Goal: Task Accomplishment & Management: Manage account settings

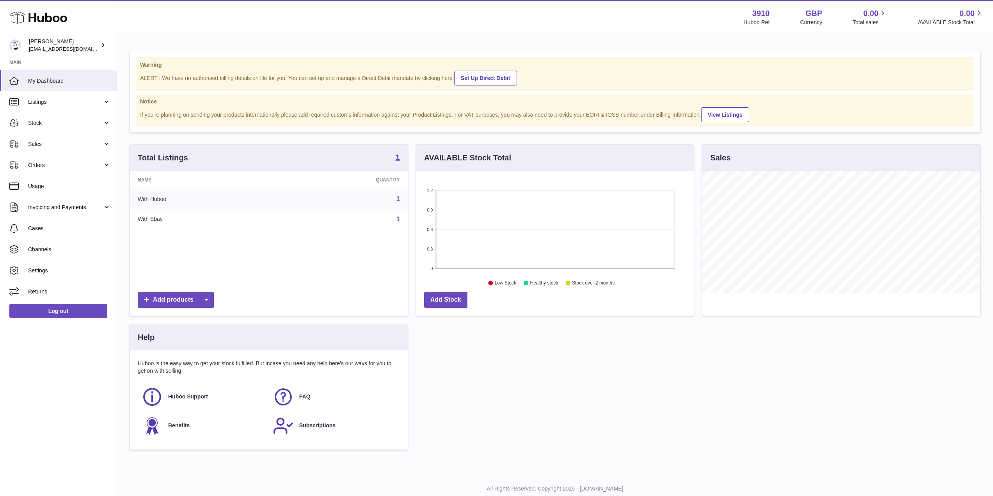
scroll to position [122, 277]
click at [57, 97] on link "Listings" at bounding box center [58, 101] width 117 height 21
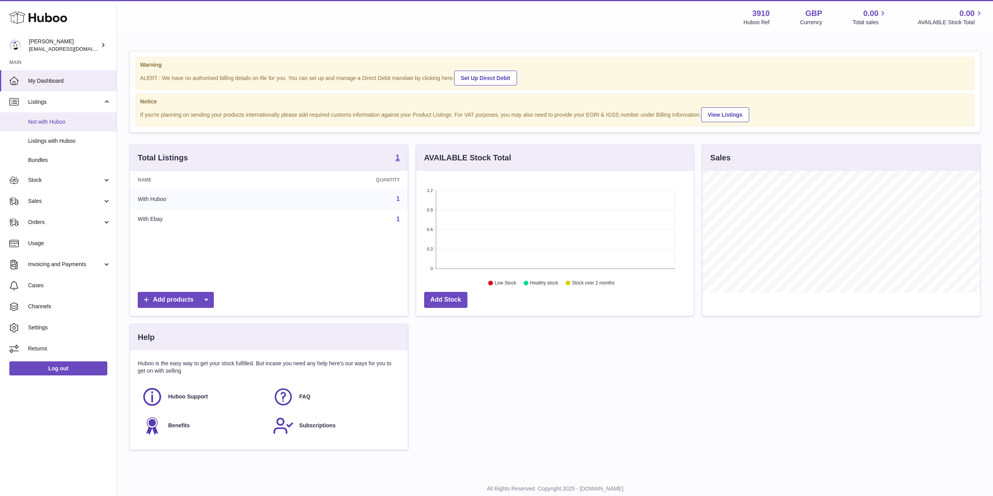
click at [54, 127] on link "Not with Huboo" at bounding box center [58, 121] width 117 height 19
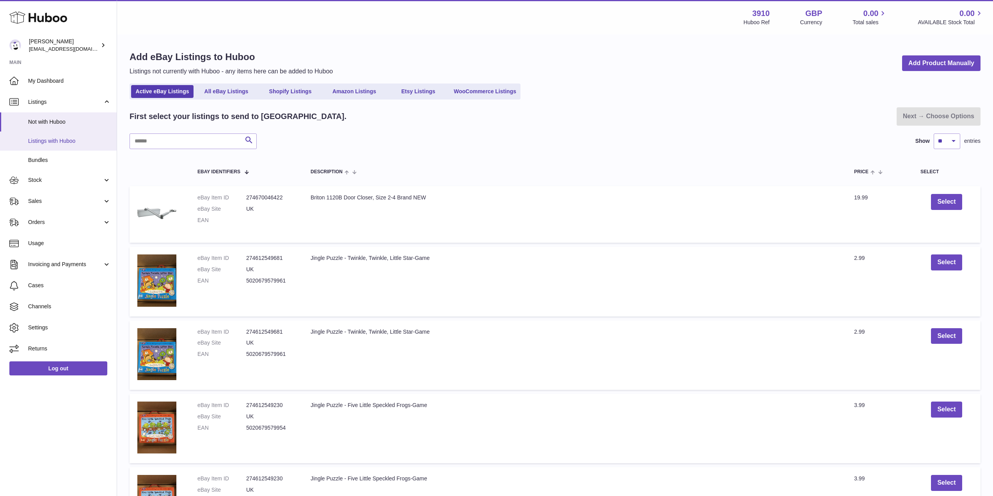
click at [47, 137] on span "Listings with Huboo" at bounding box center [69, 140] width 83 height 7
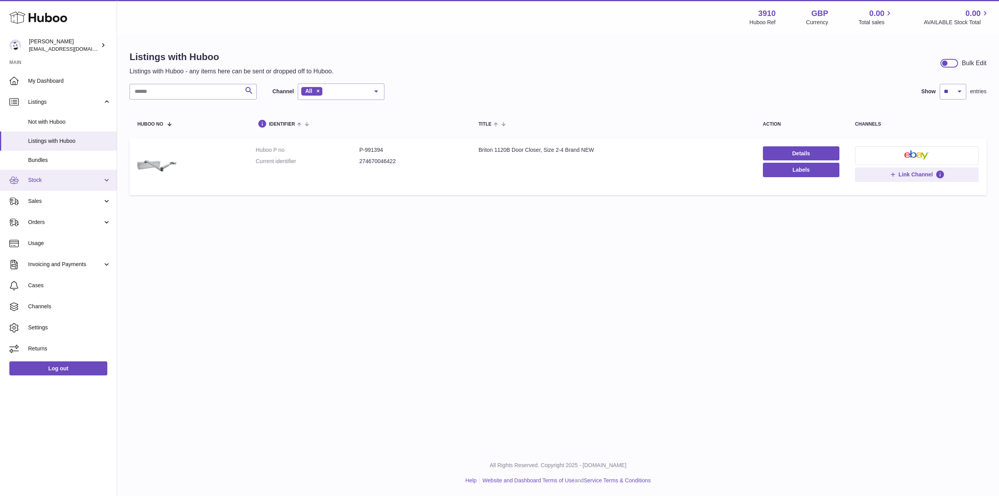
click at [82, 181] on span "Stock" at bounding box center [65, 179] width 75 height 7
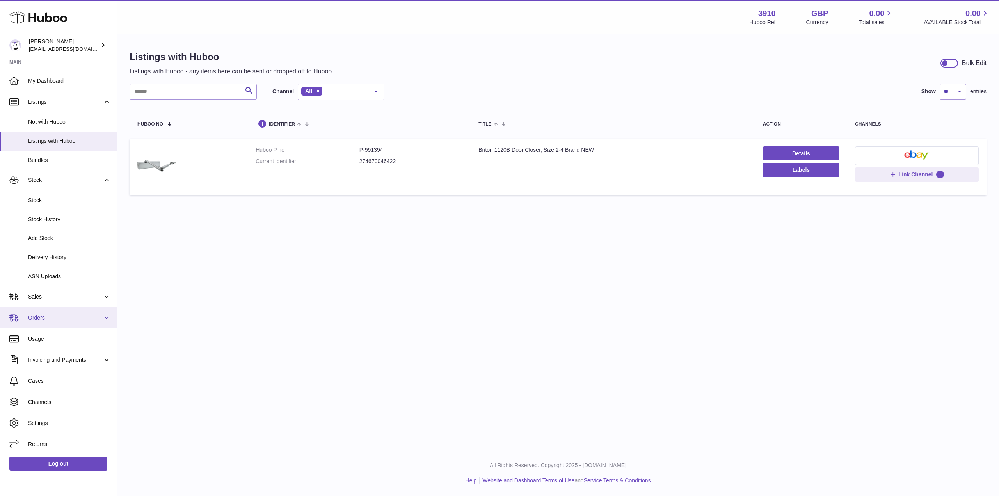
click at [72, 314] on span "Orders" at bounding box center [65, 317] width 75 height 7
click at [73, 314] on span "Orders" at bounding box center [65, 317] width 75 height 7
click at [57, 181] on span "Stock" at bounding box center [65, 179] width 75 height 7
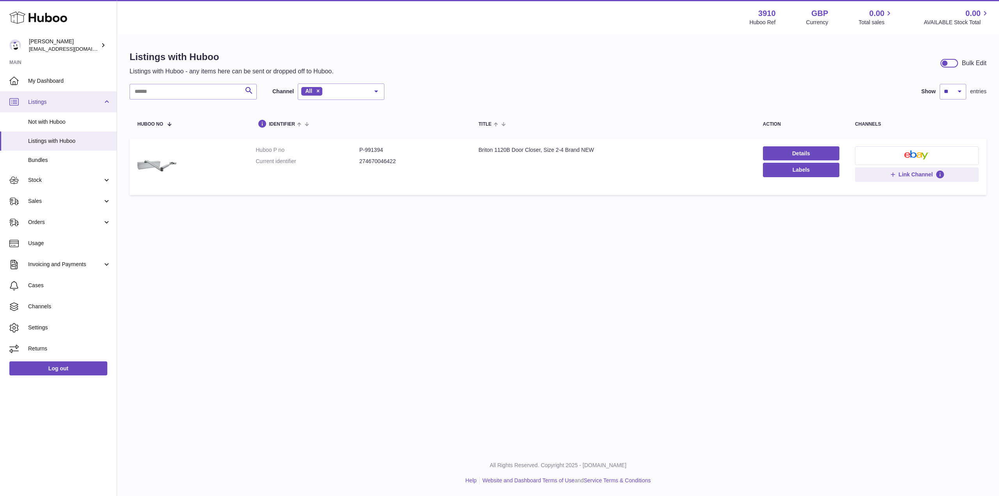
click at [69, 95] on link "Listings" at bounding box center [58, 101] width 117 height 21
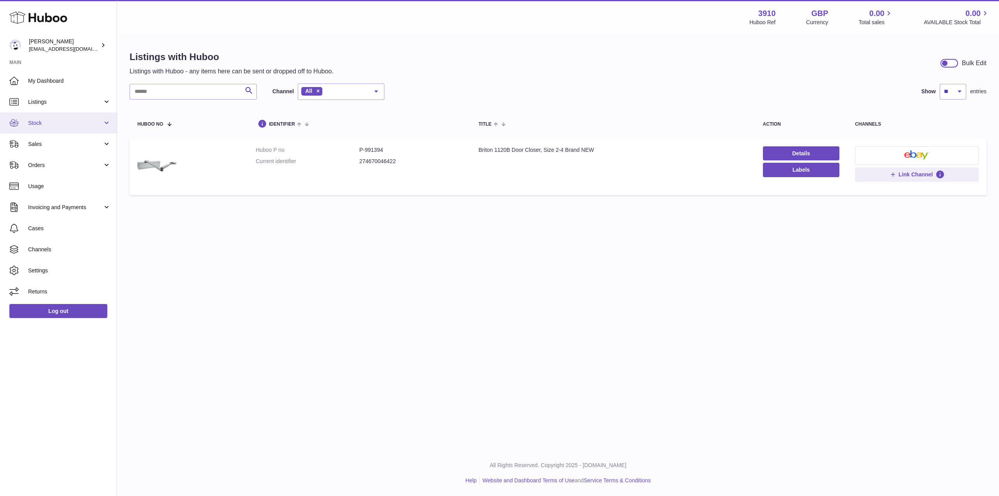
click at [58, 121] on span "Stock" at bounding box center [65, 122] width 75 height 7
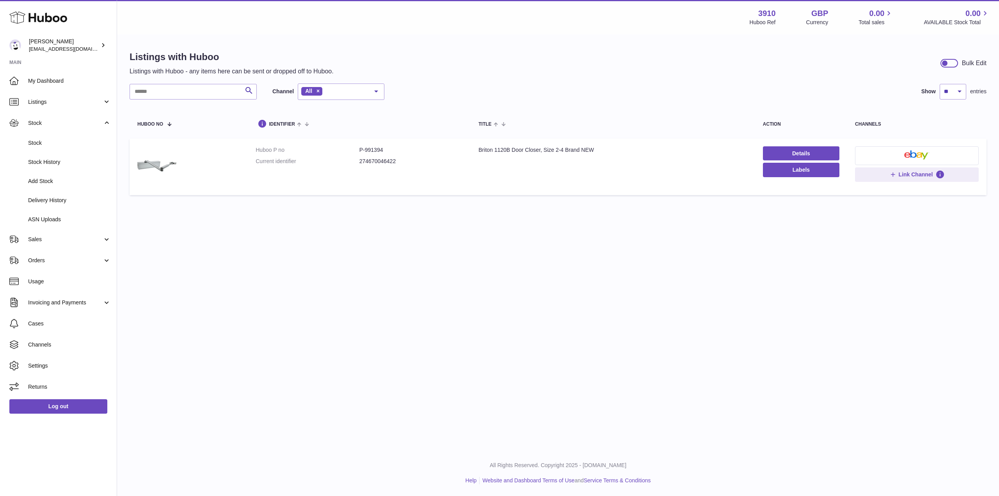
click at [270, 215] on div "Menu Huboo 3910 Huboo Ref GBP Currency 0.00 Total sales 0.00 AVAILABLE Stock To…" at bounding box center [558, 225] width 882 height 450
click at [57, 220] on span "ASN Uploads" at bounding box center [69, 219] width 83 height 7
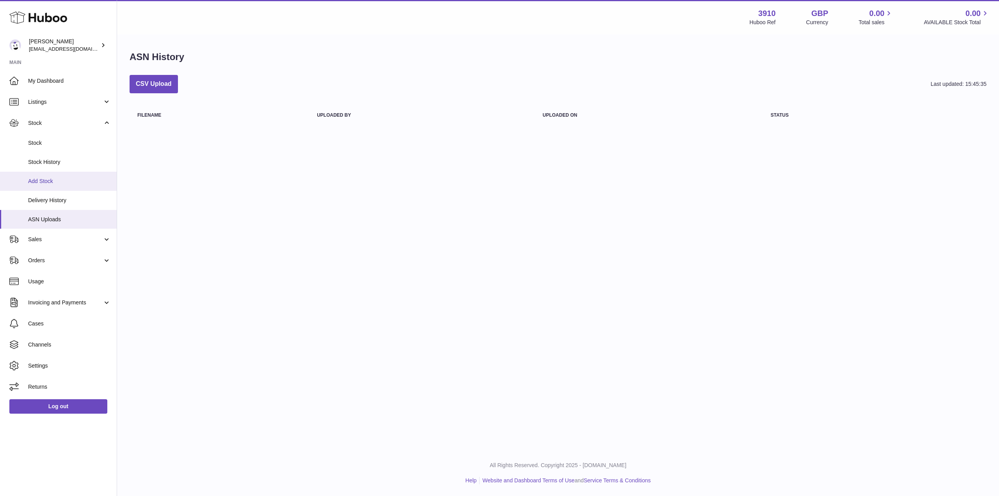
click at [48, 179] on span "Add Stock" at bounding box center [69, 181] width 83 height 7
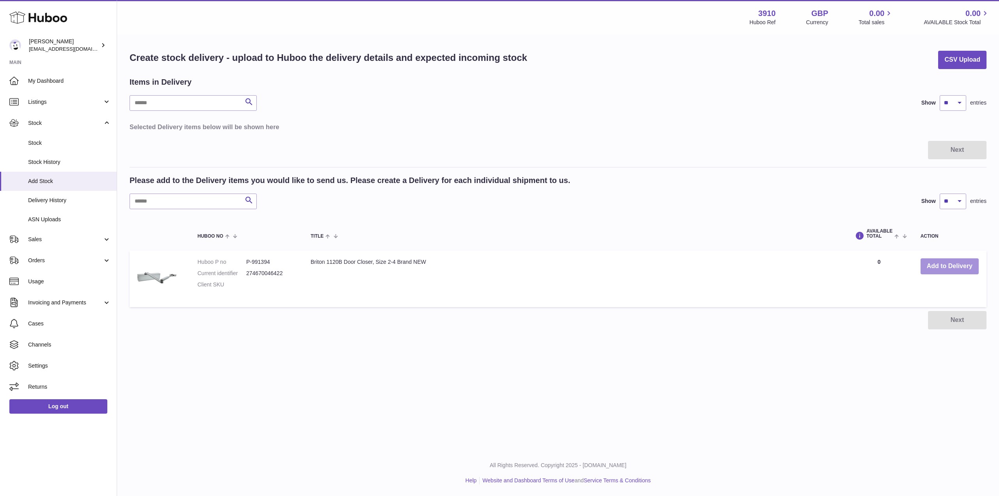
click at [954, 271] on button "Add to Delivery" at bounding box center [949, 266] width 58 height 16
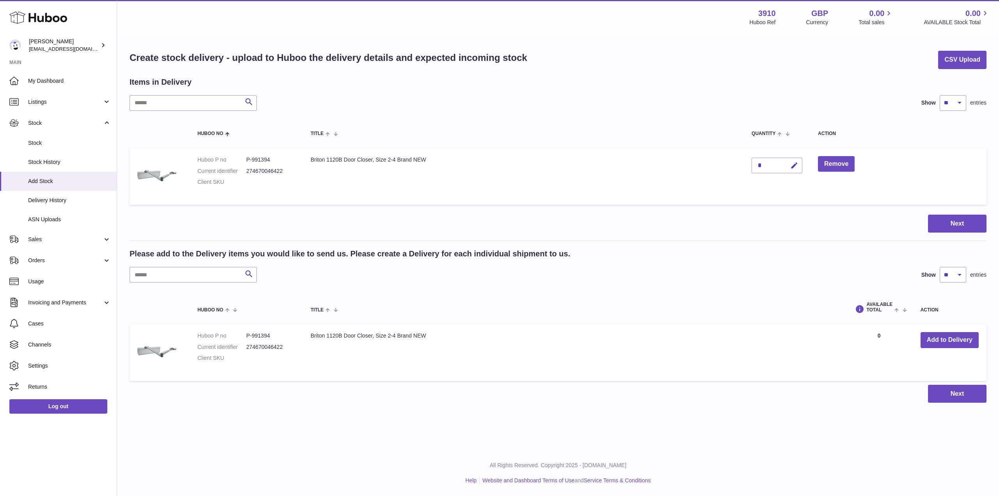
click at [764, 162] on div "*" at bounding box center [777, 166] width 51 height 16
click at [768, 164] on div "*" at bounding box center [777, 166] width 51 height 16
click at [795, 162] on icon "button" at bounding box center [794, 166] width 8 height 8
type input "**"
click at [798, 166] on button "submit" at bounding box center [793, 165] width 15 height 12
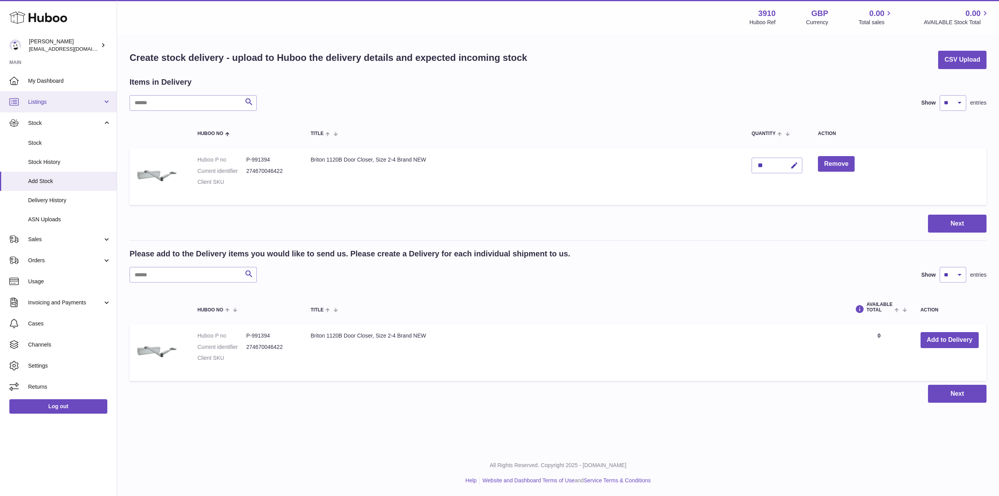
click at [54, 110] on link "Listings" at bounding box center [58, 101] width 117 height 21
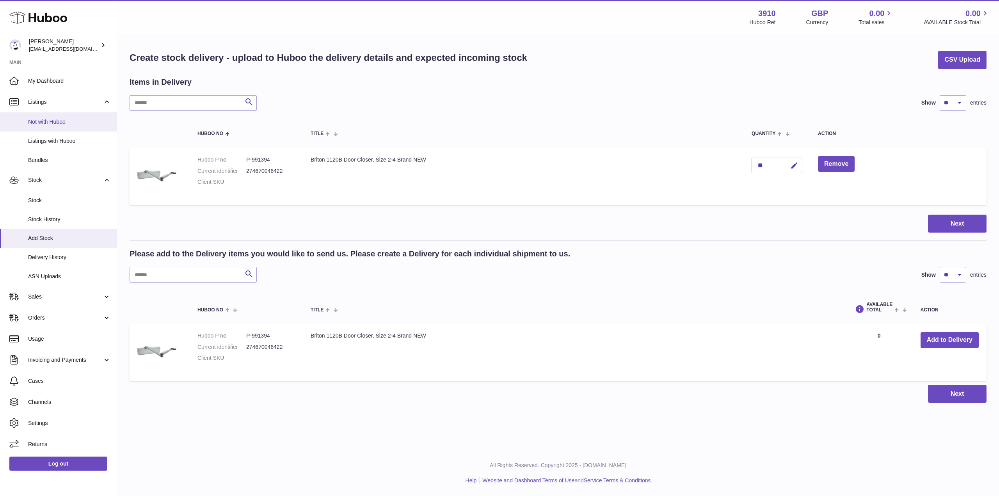
click at [59, 123] on span "Not with Huboo" at bounding box center [69, 121] width 83 height 7
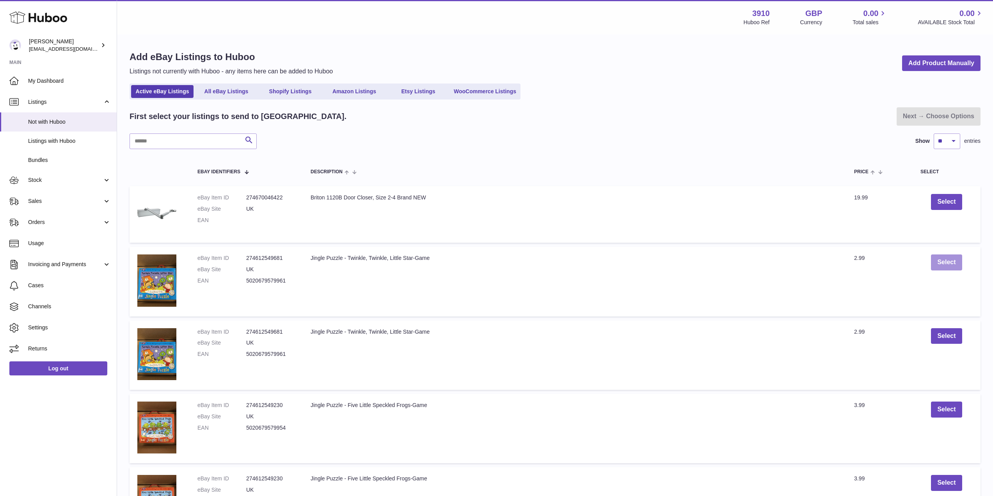
click at [942, 261] on button "Select" at bounding box center [946, 262] width 31 height 16
click at [935, 119] on link "Next → Choose Options" at bounding box center [939, 116] width 84 height 18
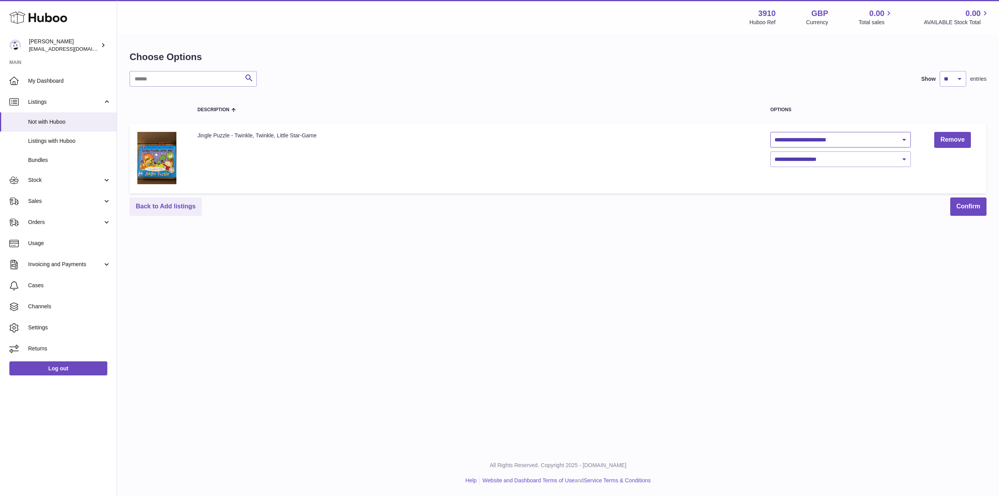
click at [858, 140] on select "**********" at bounding box center [840, 140] width 140 height 16
click at [770, 132] on select "**********" at bounding box center [840, 140] width 140 height 16
click at [832, 144] on select "**********" at bounding box center [840, 140] width 140 height 16
select select "***"
click at [770, 132] on select "**********" at bounding box center [840, 140] width 140 height 16
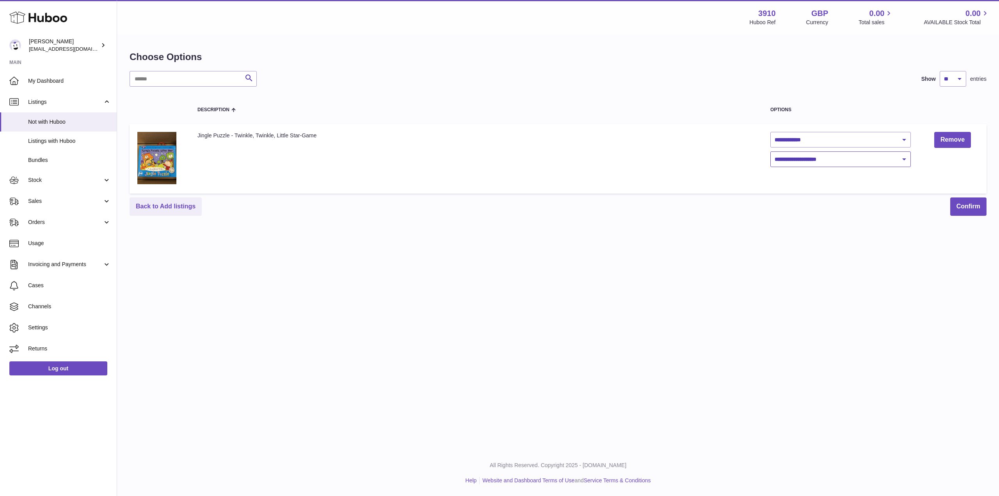
click at [810, 162] on select "**********" at bounding box center [840, 159] width 140 height 16
click at [770, 151] on select "**********" at bounding box center [840, 159] width 140 height 16
click at [963, 208] on button "Confirm" at bounding box center [968, 206] width 36 height 18
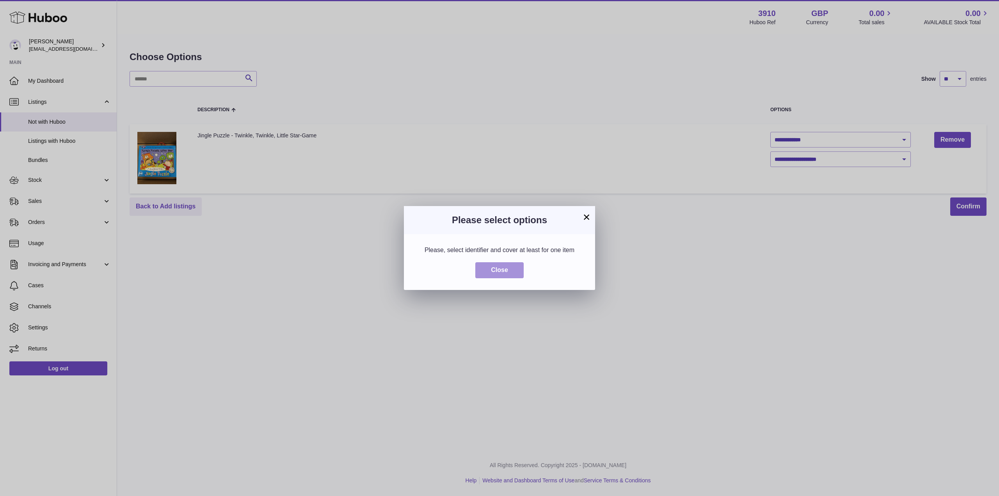
click at [496, 268] on button "Close" at bounding box center [499, 270] width 48 height 16
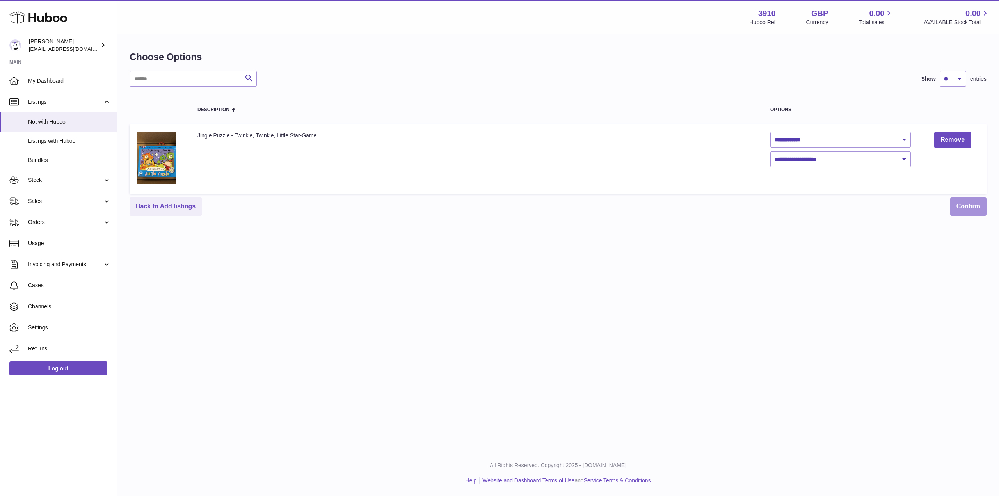
click at [953, 204] on button "Confirm" at bounding box center [968, 206] width 36 height 18
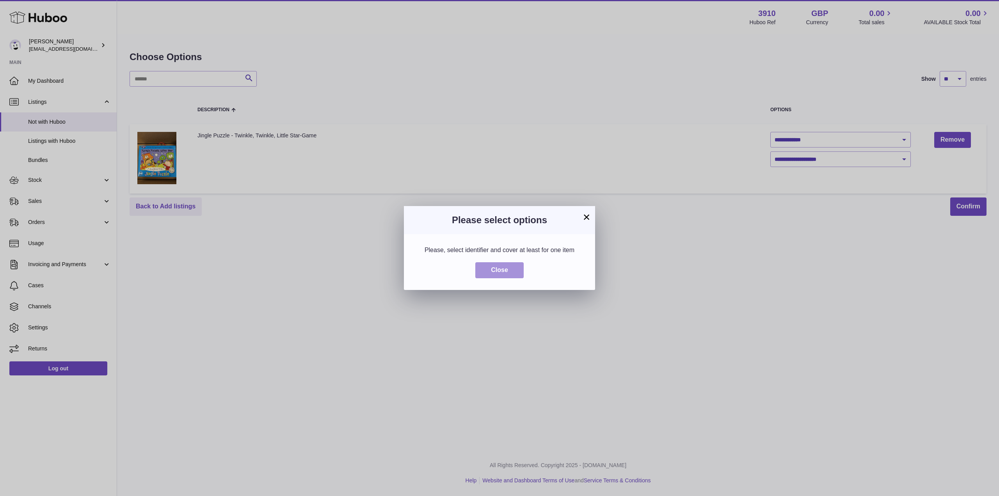
click at [508, 270] on button "Close" at bounding box center [499, 270] width 48 height 16
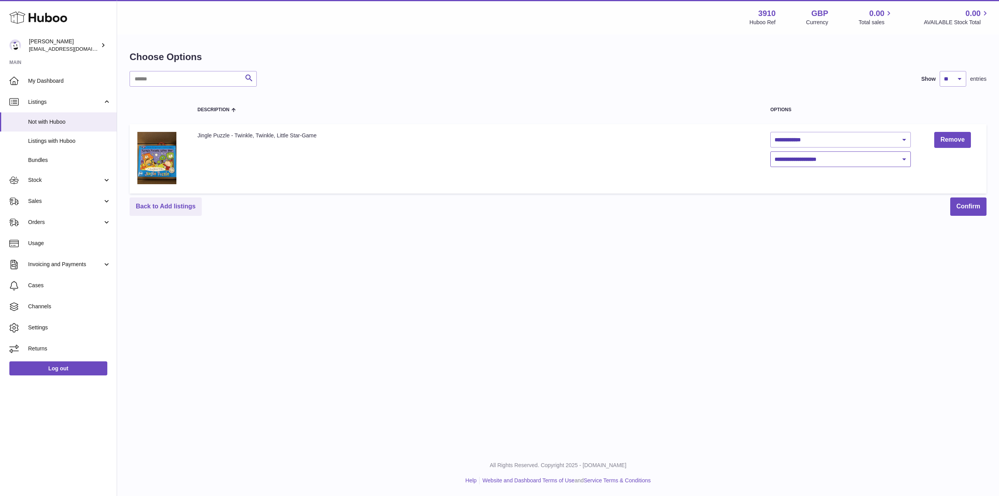
click at [808, 153] on select "**********" at bounding box center [840, 159] width 140 height 16
select select "****"
click at [770, 151] on select "**********" at bounding box center [840, 159] width 140 height 16
click at [987, 209] on div "**********" at bounding box center [558, 133] width 882 height 196
click at [964, 209] on button "Confirm" at bounding box center [968, 206] width 36 height 18
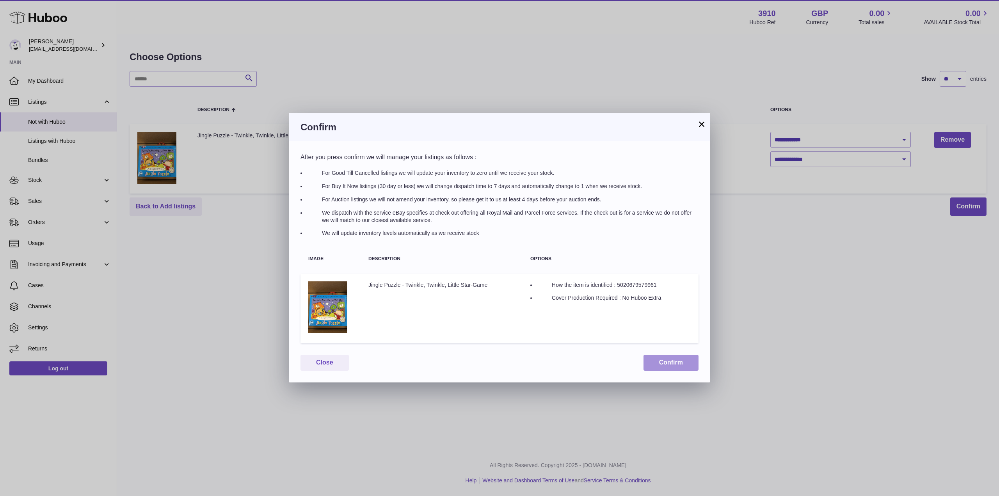
click at [685, 363] on button "Confirm" at bounding box center [670, 363] width 55 height 16
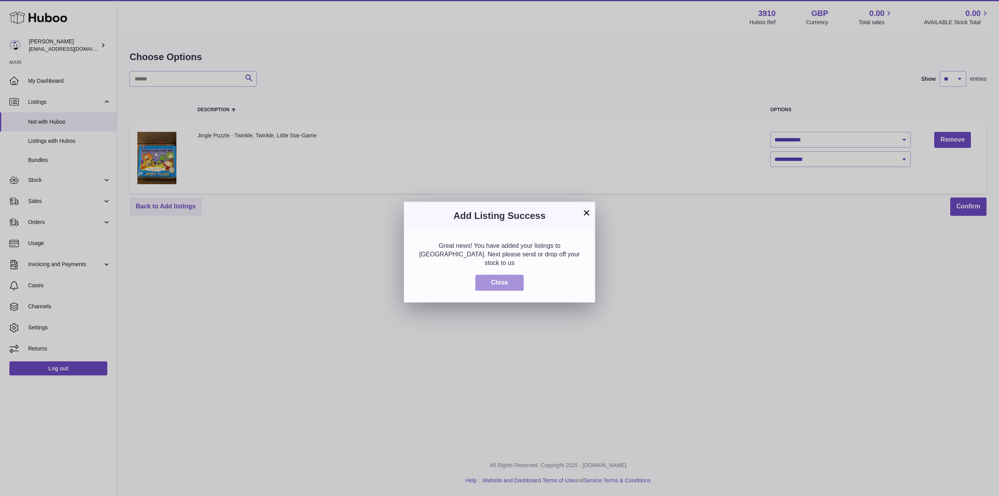
click at [509, 275] on button "Close" at bounding box center [499, 283] width 48 height 16
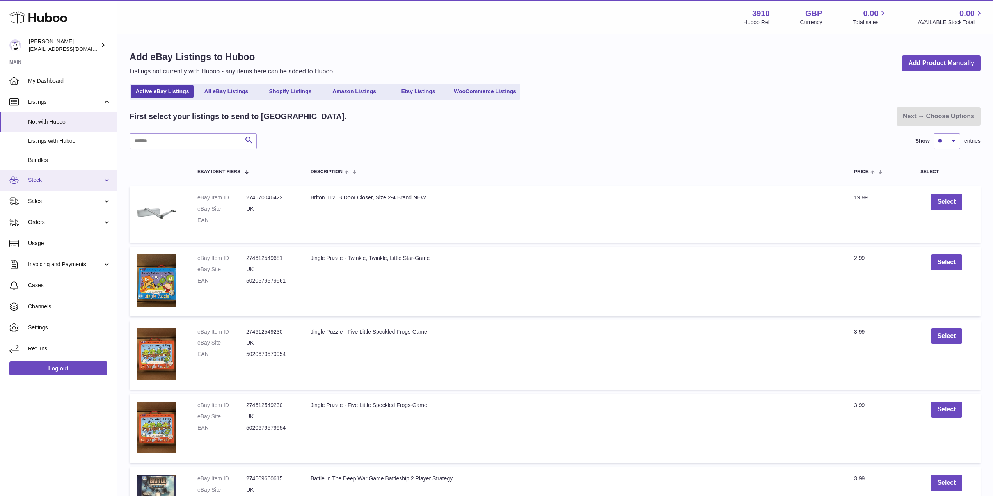
click at [51, 177] on span "Stock" at bounding box center [65, 179] width 75 height 7
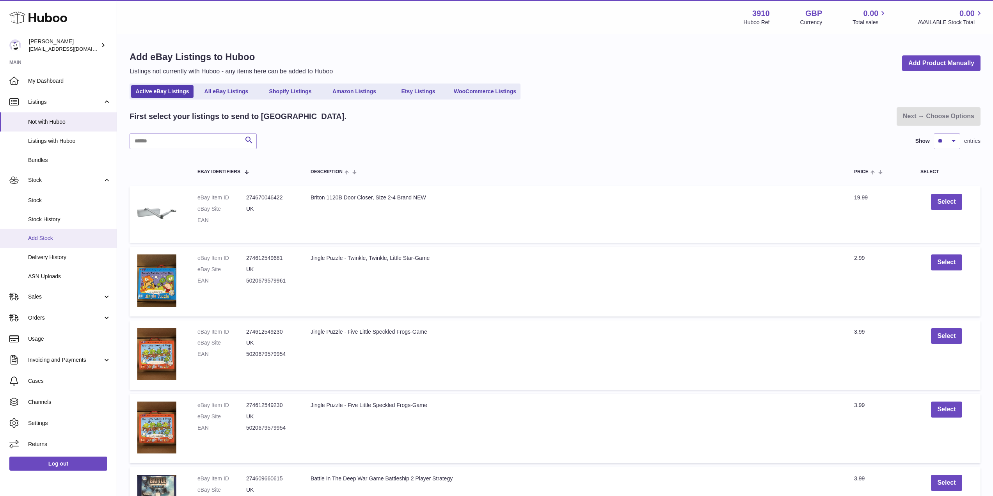
click at [37, 236] on span "Add Stock" at bounding box center [69, 238] width 83 height 7
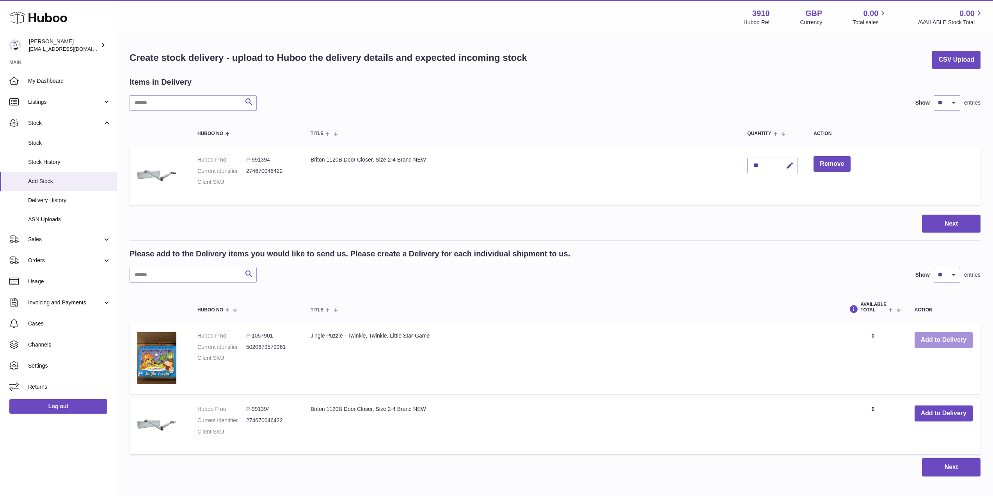
click at [953, 342] on button "Add to Delivery" at bounding box center [944, 340] width 58 height 16
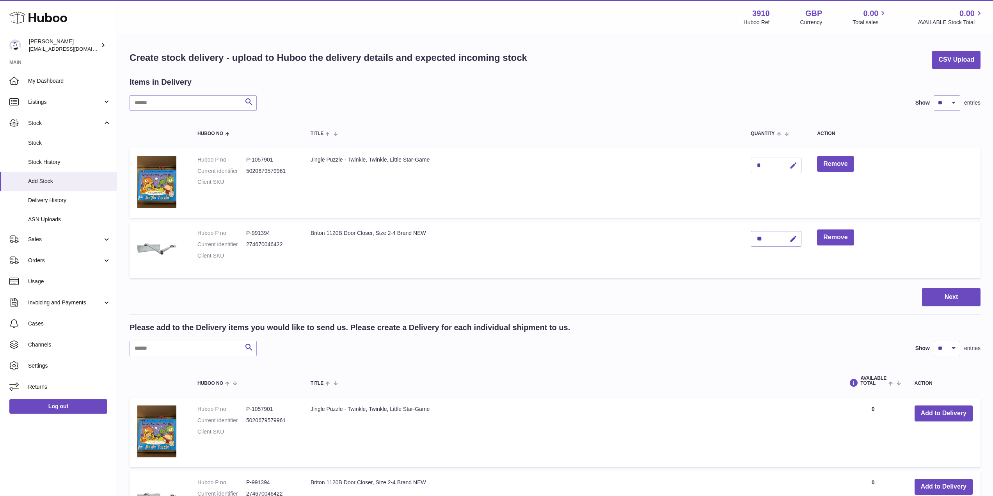
click at [797, 163] on icon "button" at bounding box center [793, 166] width 8 height 8
click at [763, 162] on input "*" at bounding box center [776, 166] width 51 height 16
type input "*"
drag, startPoint x: 792, startPoint y: 165, endPoint x: 903, endPoint y: 260, distance: 146.1
click at [792, 165] on icon "submit" at bounding box center [793, 165] width 7 height 7
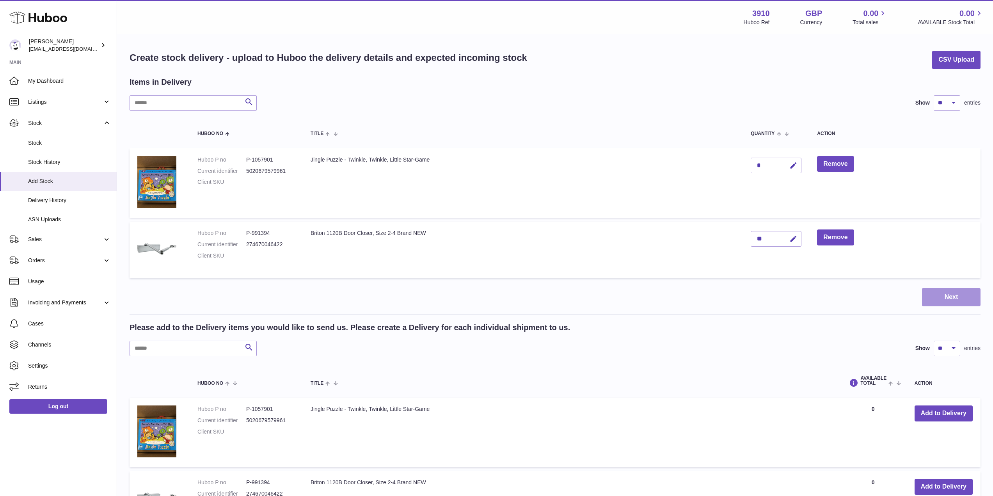
click at [958, 297] on button "Next" at bounding box center [951, 297] width 59 height 18
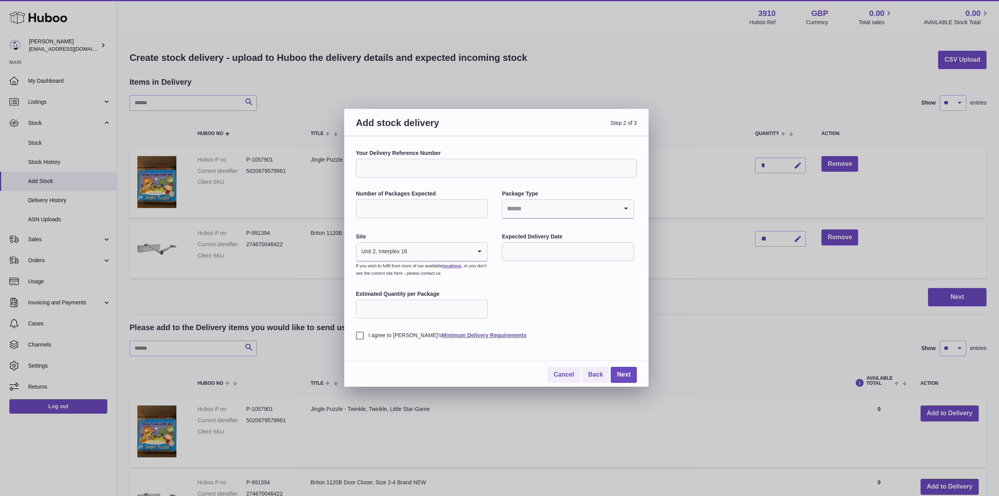
click at [391, 168] on input "Your Delivery Reference Number" at bounding box center [496, 168] width 281 height 19
type input "*******"
click at [409, 206] on input "Number of Packages Expected" at bounding box center [422, 208] width 132 height 19
type input "*"
click at [544, 213] on input "Search for option" at bounding box center [559, 209] width 115 height 18
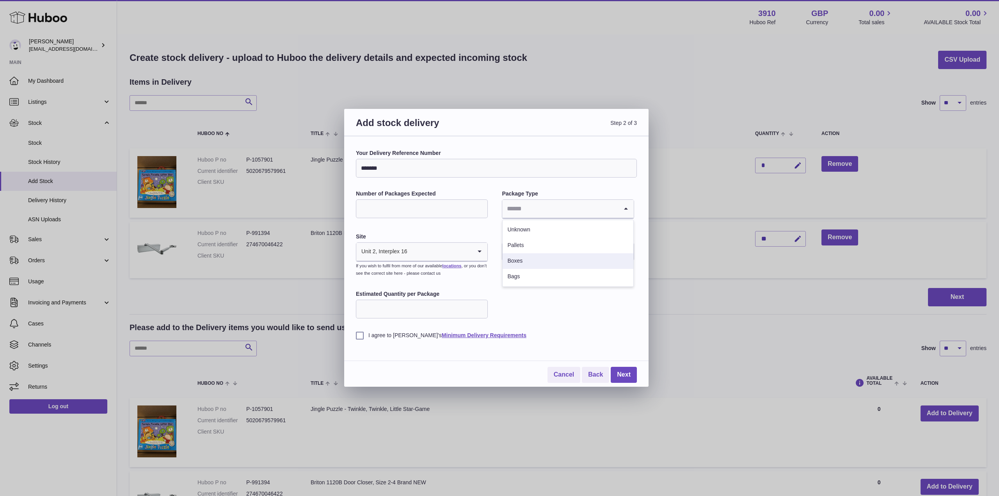
drag, startPoint x: 515, startPoint y: 259, endPoint x: 518, endPoint y: 252, distance: 7.9
click at [515, 258] on li "Boxes" at bounding box center [568, 261] width 130 height 16
click at [421, 253] on input "Search for option" at bounding box center [413, 252] width 115 height 18
click at [392, 271] on li "🇬🇧 | Unit 2, Interplex 16" at bounding box center [422, 273] width 130 height 16
click at [562, 291] on div "Your Delivery Reference Number ******* Number of Packages Expected * Package Ty…" at bounding box center [496, 244] width 281 height 190
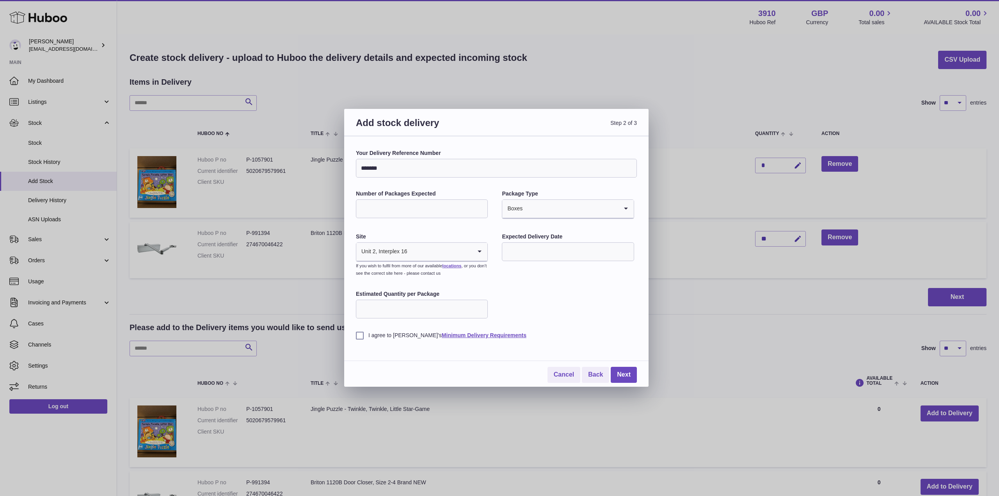
click at [547, 256] on input "text" at bounding box center [568, 251] width 132 height 19
click at [513, 330] on span "15" at bounding box center [514, 332] width 14 height 14
type input "**********"
click at [412, 307] on input "Estimated Quantity per Package" at bounding box center [422, 309] width 132 height 19
type input "*"
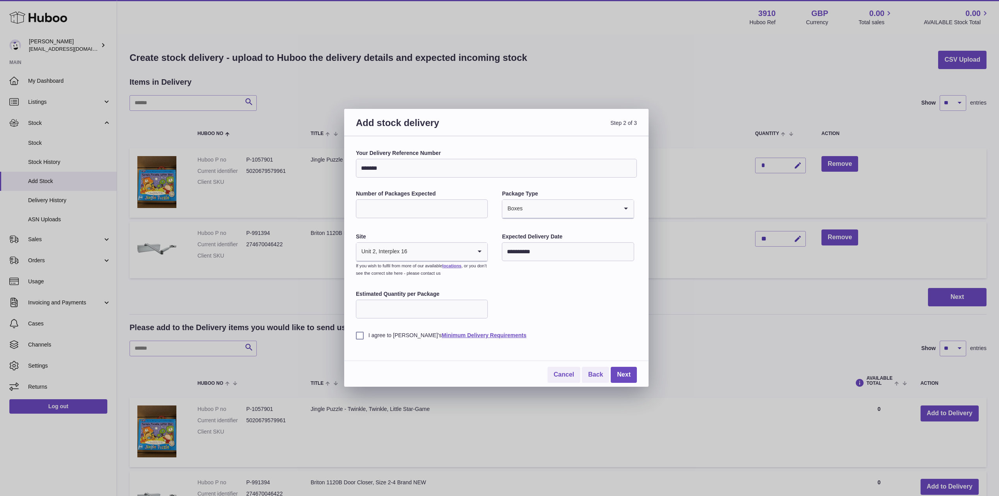
type input "*"
click at [357, 338] on label "I agree to Huboo's Minimum Delivery Requirements" at bounding box center [496, 335] width 281 height 7
click at [445, 335] on link "Minimum Delivery Requirements" at bounding box center [484, 335] width 85 height 6
drag, startPoint x: 632, startPoint y: 372, endPoint x: 545, endPoint y: 271, distance: 133.7
click at [632, 372] on link "Next" at bounding box center [624, 375] width 26 height 16
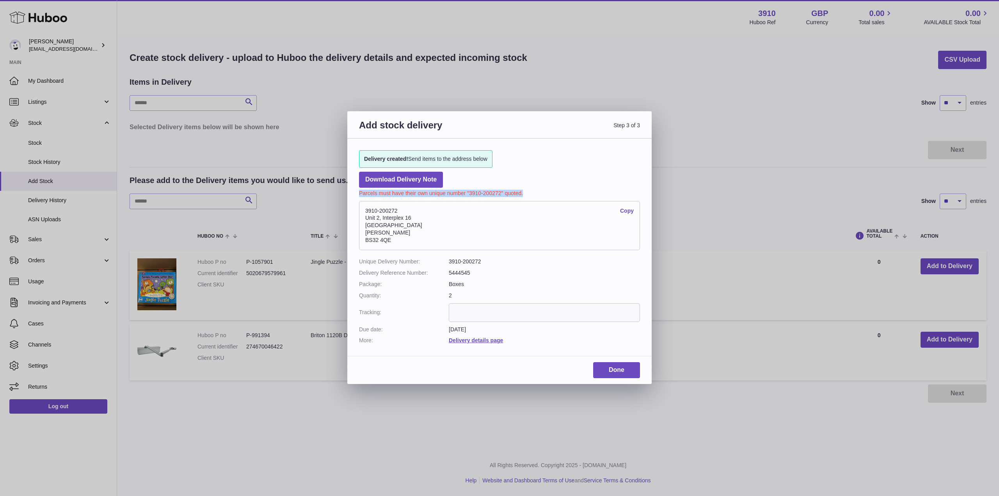
drag, startPoint x: 537, startPoint y: 193, endPoint x: 357, endPoint y: 194, distance: 179.9
click at [357, 194] on div "Delivery created! Send items to the address below Download Delivery Note Parcel…" at bounding box center [499, 244] width 304 height 210
click at [458, 197] on dd "3910-200272 Copy Unit 2, Interplex 16 Ash Ridge Road Bradley Stoke BS32 4QE" at bounding box center [499, 225] width 281 height 57
drag, startPoint x: 500, startPoint y: 193, endPoint x: 468, endPoint y: 192, distance: 32.0
click at [468, 192] on p "Parcels must have their own unique number "3910-200272" quoted." at bounding box center [499, 192] width 281 height 9
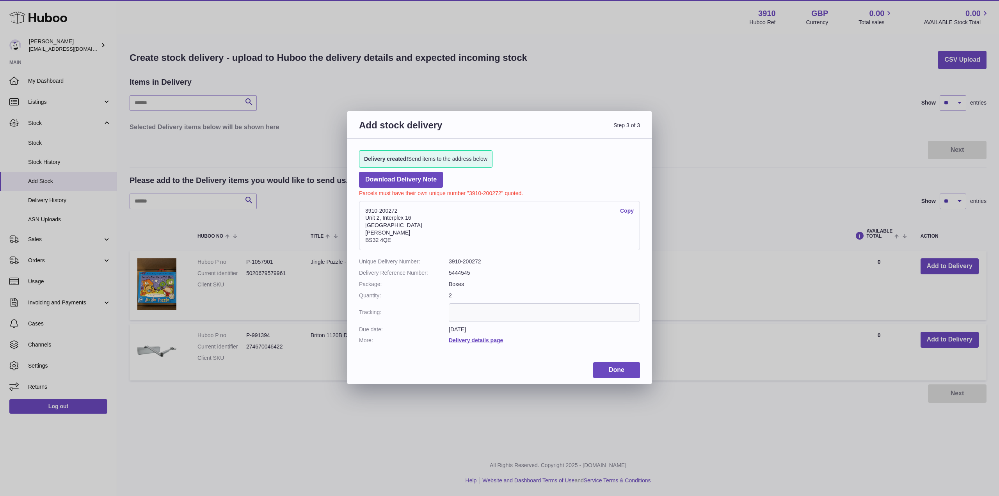
click at [399, 196] on p "Parcels must have their own unique number "3910-200272" quoted." at bounding box center [499, 192] width 281 height 9
click at [528, 192] on p "Parcels must have their own unique number "3910-200272" quoted." at bounding box center [499, 192] width 281 height 9
drag, startPoint x: 365, startPoint y: 209, endPoint x: 403, endPoint y: 241, distance: 49.6
click at [403, 241] on address "3910-200272 Copy Unit 2, Interplex 16 Ash Ridge Road Bradley Stoke BS32 4QE" at bounding box center [499, 225] width 281 height 49
click at [443, 237] on address "3910-200272 Copy Unit 2, Interplex 16 Ash Ridge Road Bradley Stoke BS32 4QE" at bounding box center [499, 225] width 281 height 49
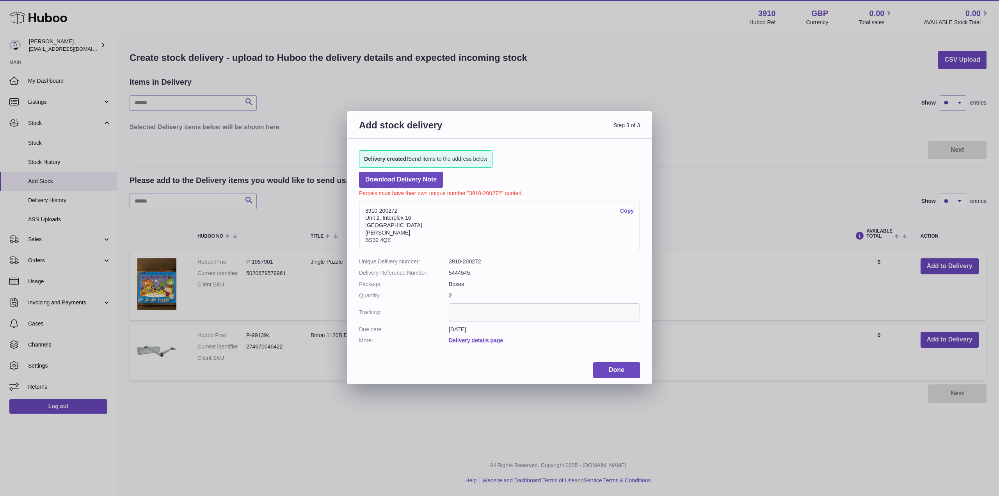
click at [457, 303] on input "text" at bounding box center [544, 312] width 191 height 19
click at [624, 371] on link "Done" at bounding box center [616, 370] width 47 height 16
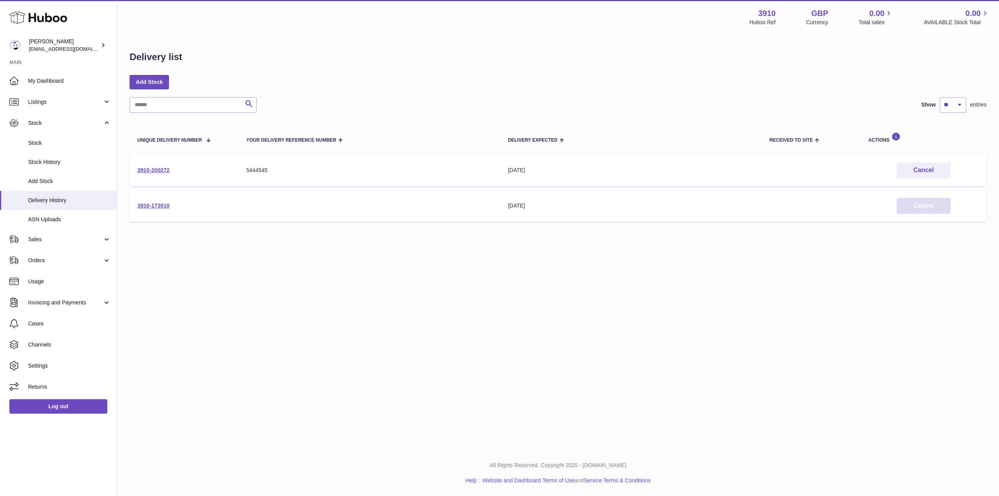
click at [921, 207] on button "Cancel" at bounding box center [924, 206] width 54 height 16
click at [468, 222] on table "Unique Delivery Number Your Delivery Reference Number Delivery Expected Receive…" at bounding box center [558, 173] width 857 height 105
click at [147, 167] on link "3910-200272" at bounding box center [153, 170] width 32 height 6
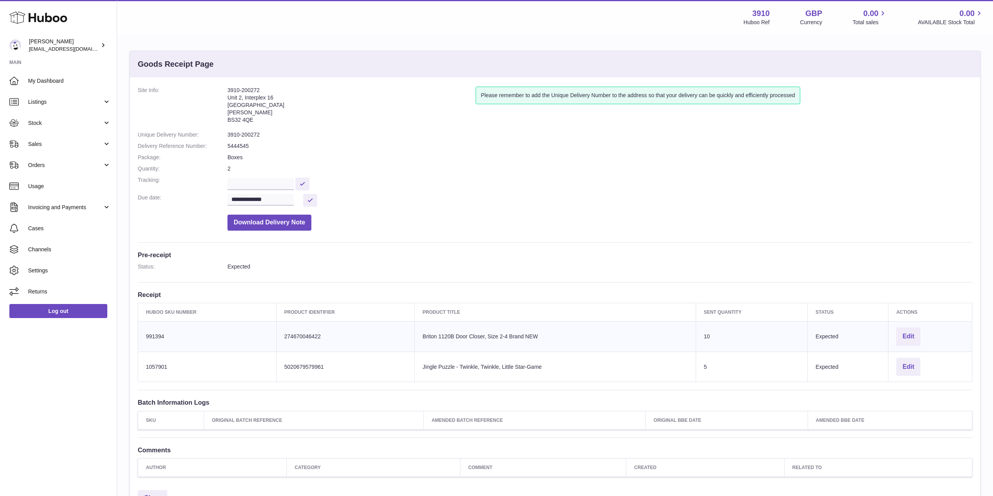
drag, startPoint x: 213, startPoint y: 67, endPoint x: 284, endPoint y: 76, distance: 72.0
click at [284, 76] on div "Goods Receipt Page" at bounding box center [555, 64] width 850 height 26
click at [420, 211] on dd "Download Delivery Note" at bounding box center [599, 221] width 745 height 20
drag, startPoint x: 244, startPoint y: 62, endPoint x: 133, endPoint y: 60, distance: 110.4
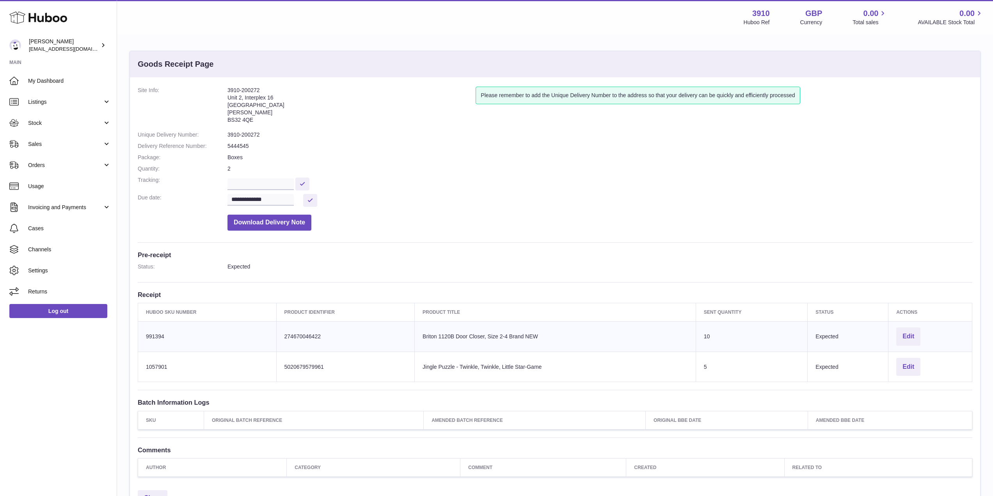
click at [133, 60] on div "Goods Receipt Page" at bounding box center [555, 64] width 850 height 26
click at [139, 61] on h3 "Goods Receipt Page" at bounding box center [176, 64] width 76 height 11
drag, startPoint x: 138, startPoint y: 60, endPoint x: 275, endPoint y: 64, distance: 137.0
click at [275, 64] on div "Goods Receipt Page" at bounding box center [555, 64] width 850 height 26
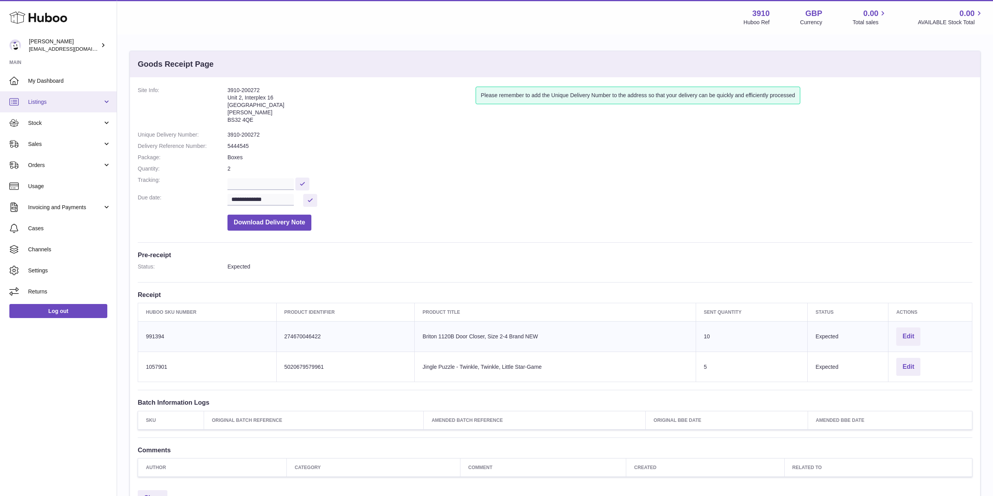
click at [78, 95] on link "Listings" at bounding box center [58, 101] width 117 height 21
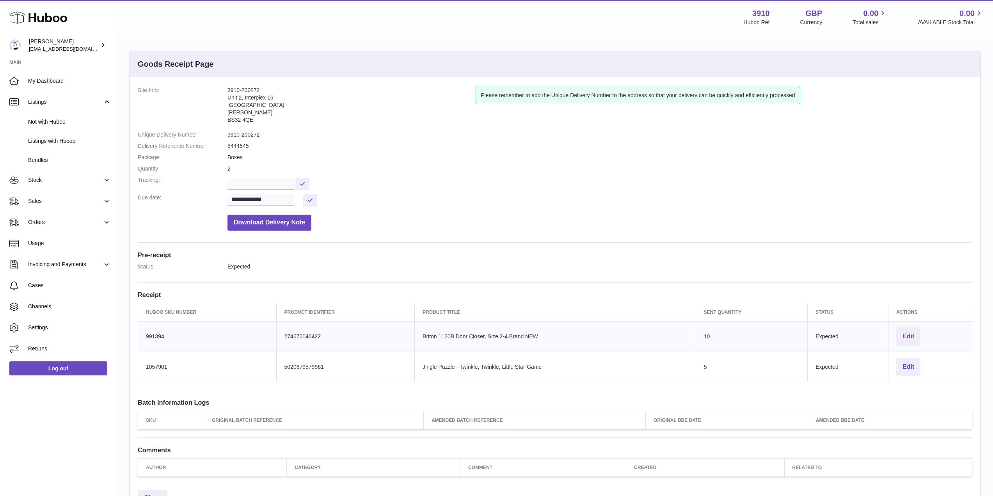
click at [389, 139] on dd "3910-200272" at bounding box center [599, 134] width 745 height 7
drag, startPoint x: 489, startPoint y: 168, endPoint x: 476, endPoint y: 129, distance: 41.3
click at [487, 168] on dd "2" at bounding box center [599, 168] width 745 height 7
